Goal: Transaction & Acquisition: Book appointment/travel/reservation

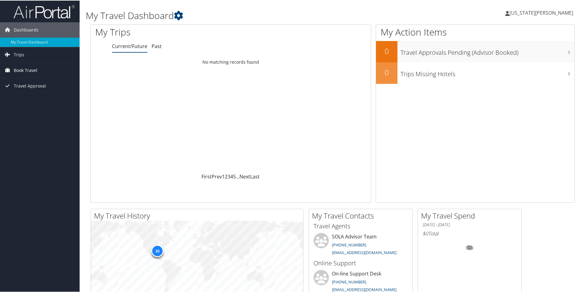
click at [22, 67] on span "Book Travel" at bounding box center [26, 69] width 24 height 15
click at [33, 83] on link "Approval Request (Beta)" at bounding box center [40, 81] width 80 height 9
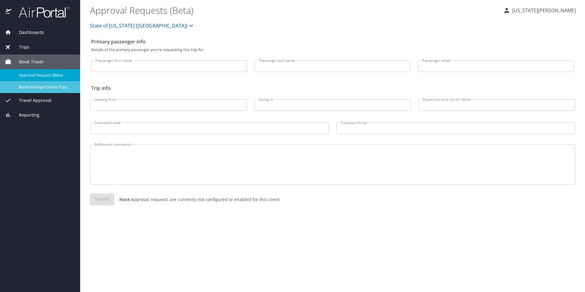
click at [48, 86] on span "Book/Manage Online Trips" at bounding box center [46, 87] width 54 height 6
click at [56, 84] on span "Book/Manage Online Trips" at bounding box center [46, 87] width 54 height 6
